Goal: Information Seeking & Learning: Learn about a topic

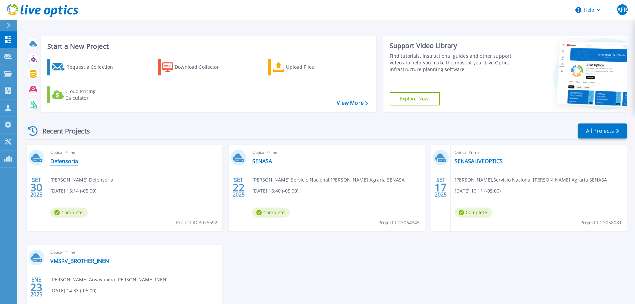
click at [51, 161] on link "Defensoria" at bounding box center [64, 161] width 28 height 7
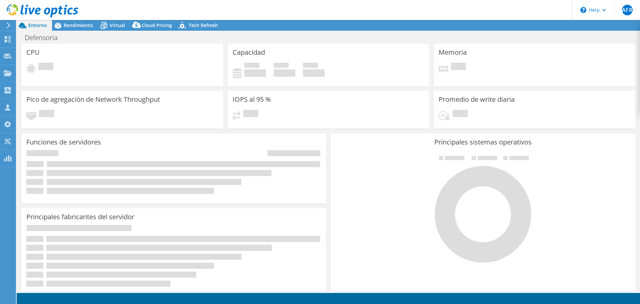
select select "USD"
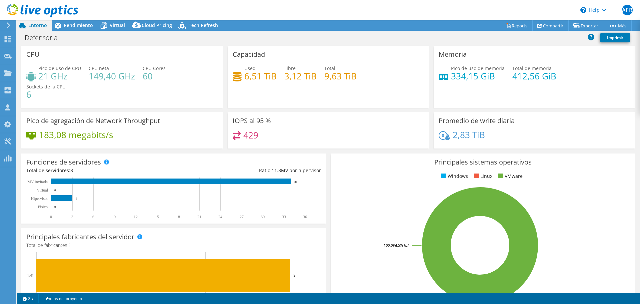
click at [484, 138] on div "2,83 TiB" at bounding box center [534, 138] width 192 height 14
click at [486, 138] on div "2,83 TiB" at bounding box center [534, 138] width 192 height 14
drag, startPoint x: 484, startPoint y: 137, endPoint x: 451, endPoint y: 135, distance: 33.0
click at [451, 135] on div "2,83 TiB" at bounding box center [534, 138] width 192 height 14
click at [452, 135] on h4 "2,83 TiB" at bounding box center [468, 134] width 32 height 7
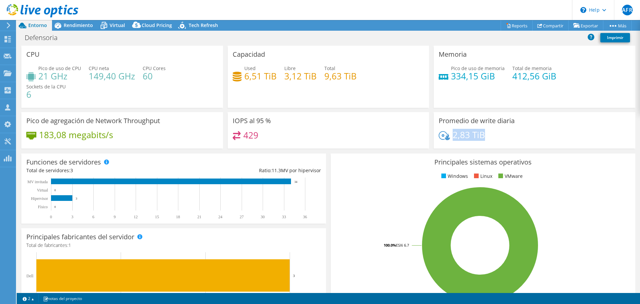
drag, startPoint x: 450, startPoint y: 135, endPoint x: 480, endPoint y: 132, distance: 30.1
click at [480, 132] on h4 "2,83 TiB" at bounding box center [468, 134] width 32 height 7
click at [485, 133] on div "2,83 TiB" at bounding box center [534, 138] width 192 height 14
drag, startPoint x: 481, startPoint y: 133, endPoint x: 451, endPoint y: 140, distance: 30.1
click at [452, 138] on h4 "2,83 TiB" at bounding box center [468, 134] width 32 height 7
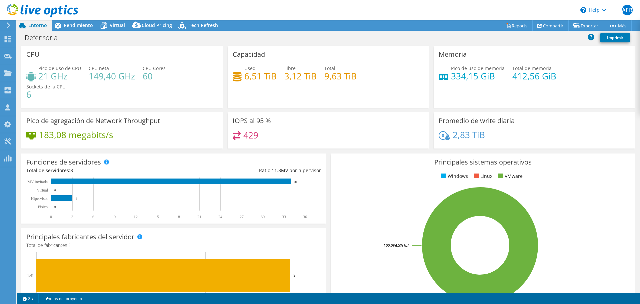
click at [405, 166] on div "Principales sistemas operativos Windows Linux VMware 100.0% ESXi 6.7" at bounding box center [483, 233] width 305 height 160
drag, startPoint x: 324, startPoint y: 76, endPoint x: 340, endPoint y: 76, distance: 16.7
click at [340, 76] on h4 "9,63 TiB" at bounding box center [340, 75] width 32 height 7
drag, startPoint x: 284, startPoint y: 75, endPoint x: 312, endPoint y: 78, distance: 28.4
click at [312, 78] on h4 "3,12 TiB" at bounding box center [300, 75] width 32 height 7
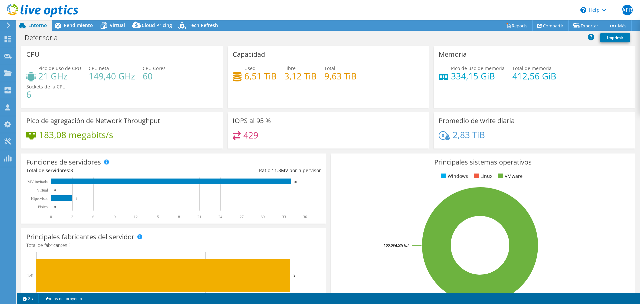
click at [466, 122] on h3 "Promedio de write diaria" at bounding box center [476, 120] width 76 height 7
drag, startPoint x: 476, startPoint y: 137, endPoint x: 454, endPoint y: 136, distance: 22.0
click at [454, 136] on h4 "2,83 TiB" at bounding box center [468, 134] width 32 height 7
click at [465, 136] on h4 "2,83 TiB" at bounding box center [468, 134] width 32 height 7
drag, startPoint x: 451, startPoint y: 135, endPoint x: 475, endPoint y: 136, distance: 24.0
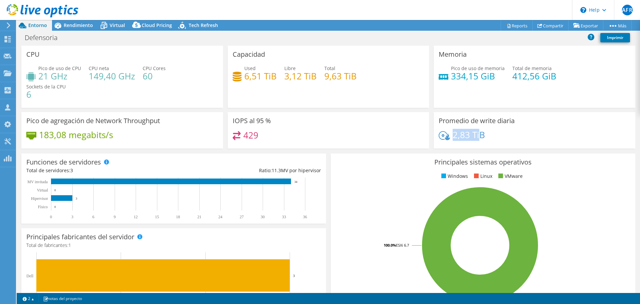
click at [475, 136] on h4 "2,83 TiB" at bounding box center [468, 134] width 32 height 7
drag, startPoint x: 481, startPoint y: 135, endPoint x: 451, endPoint y: 136, distance: 29.3
click at [452, 136] on h4 "2,83 TiB" at bounding box center [468, 134] width 32 height 7
click at [459, 137] on h4 "2,83 TiB" at bounding box center [468, 134] width 32 height 7
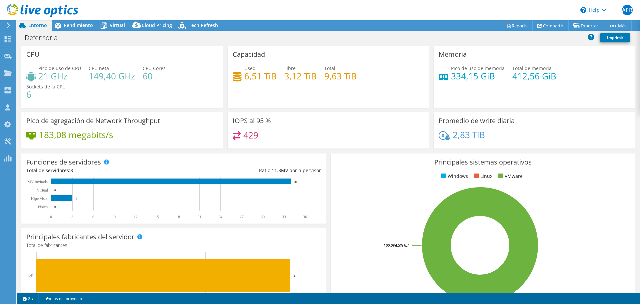
click at [482, 136] on div "2,83 TiB" at bounding box center [534, 138] width 192 height 14
drag, startPoint x: 482, startPoint y: 134, endPoint x: 451, endPoint y: 136, distance: 30.7
click at [451, 136] on div "2,83 TiB" at bounding box center [534, 138] width 192 height 14
click at [499, 138] on div "2,83 TiB" at bounding box center [534, 138] width 192 height 14
click at [589, 38] on icon at bounding box center [590, 36] width 7 height 7
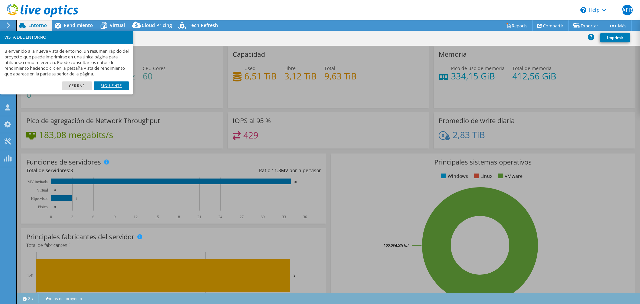
click at [122, 86] on link "Siguiente" at bounding box center [111, 85] width 35 height 9
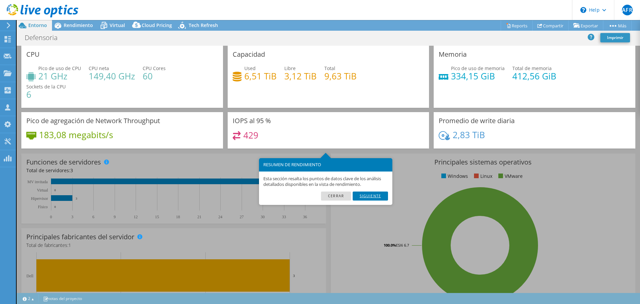
click at [374, 196] on link "Siguiente" at bounding box center [369, 195] width 35 height 9
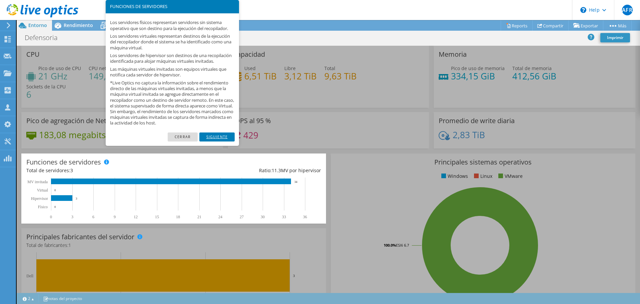
click at [229, 140] on link "Siguiente" at bounding box center [216, 136] width 35 height 9
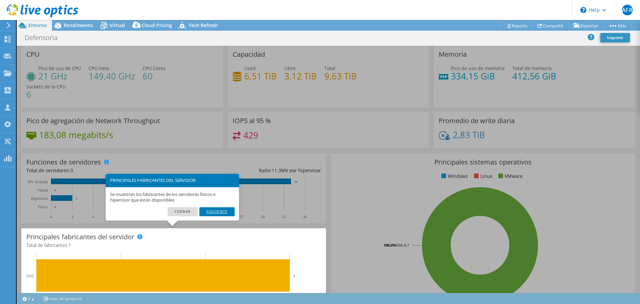
click at [226, 211] on link "Siguiente" at bounding box center [216, 211] width 35 height 9
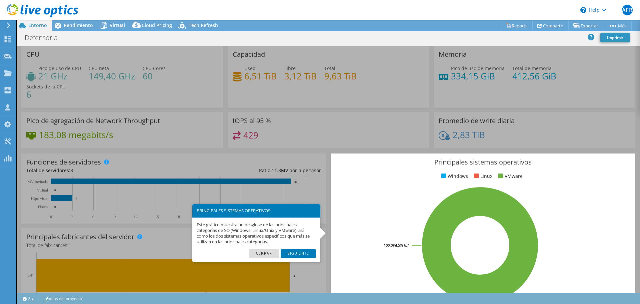
click at [296, 253] on link "Siguiente" at bounding box center [298, 253] width 35 height 9
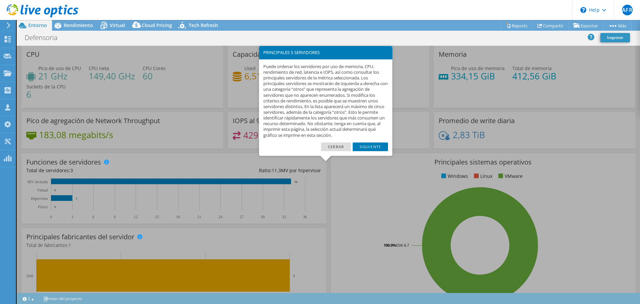
scroll to position [160, 0]
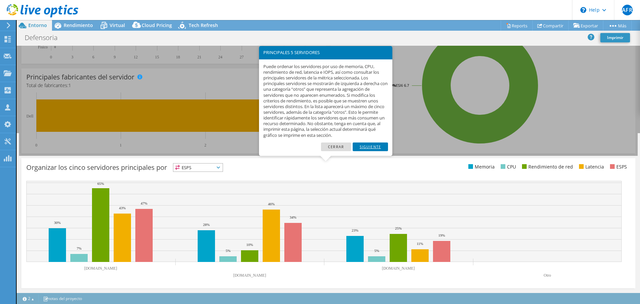
click at [363, 145] on link "Siguiente" at bounding box center [369, 146] width 35 height 9
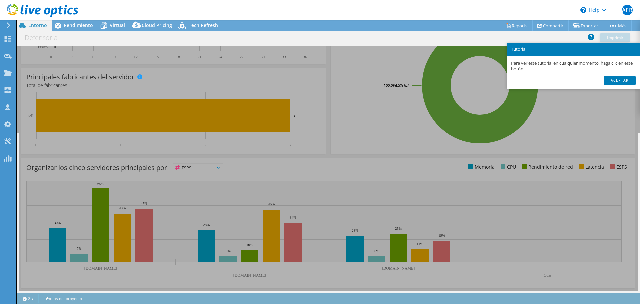
click at [630, 82] on link "Aceptar" at bounding box center [619, 80] width 32 height 9
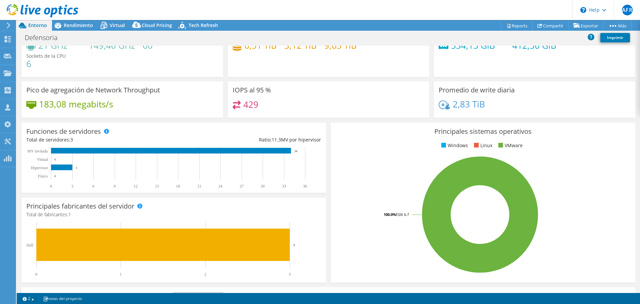
scroll to position [0, 0]
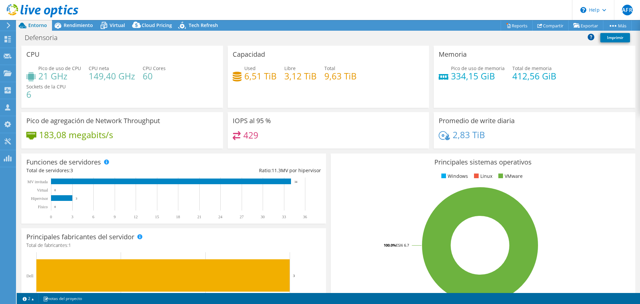
click at [590, 36] on icon at bounding box center [590, 36] width 7 height 7
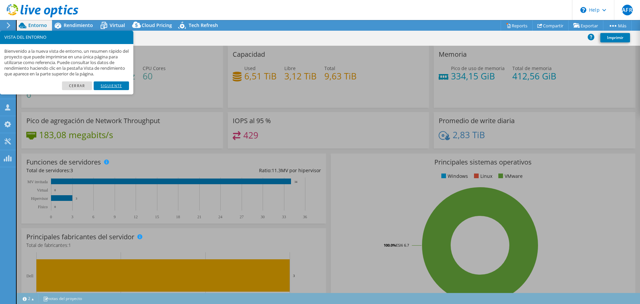
click at [127, 84] on link "Siguiente" at bounding box center [111, 85] width 35 height 9
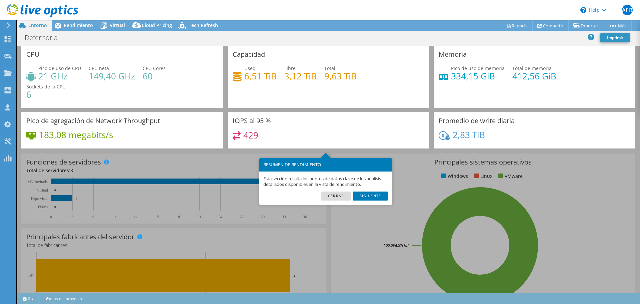
click at [443, 122] on div "Promedio de write diaria 2,83 TiB" at bounding box center [534, 130] width 202 height 36
click at [455, 138] on div "Promedio de write diaria 2,83 TiB" at bounding box center [534, 130] width 202 height 36
click at [456, 136] on div "Promedio de write diaria 2,83 TiB" at bounding box center [534, 130] width 202 height 36
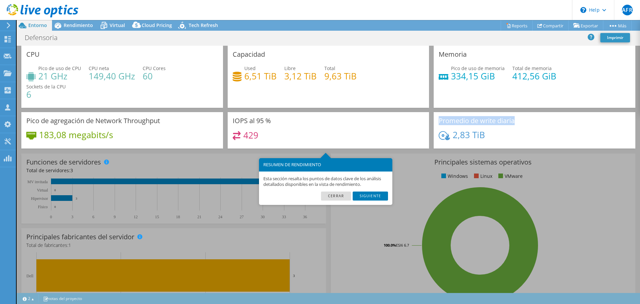
click at [486, 136] on div "Promedio de write diaria 2,83 TiB" at bounding box center [534, 130] width 202 height 36
click at [603, 174] on div "Principales sistemas operativos Windows Linux VMware 100.0% ESXi 6.7" at bounding box center [483, 233] width 305 height 160
drag, startPoint x: 480, startPoint y: 136, endPoint x: 471, endPoint y: 136, distance: 9.0
click at [471, 136] on div "Promedio de write diaria 2,83 TiB" at bounding box center [534, 130] width 202 height 36
